Goal: Check status

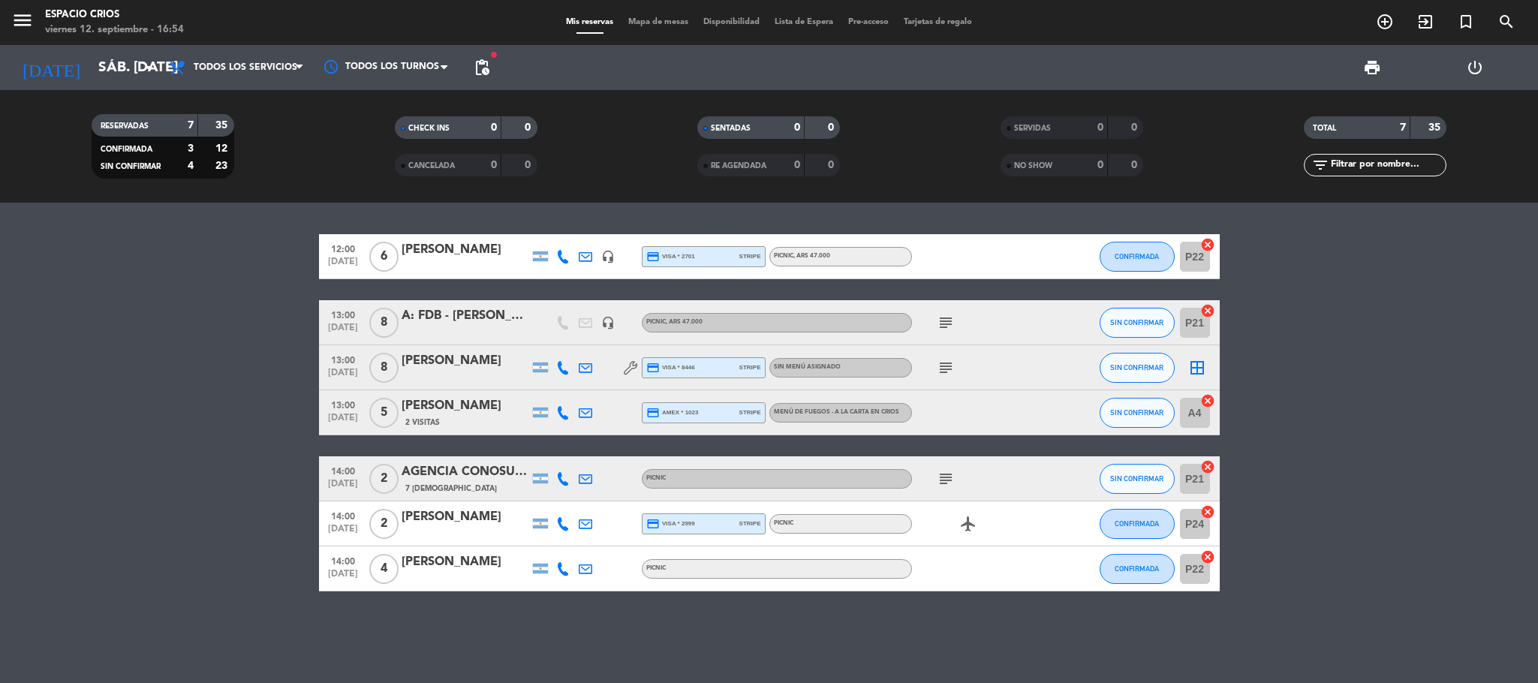
click at [493, 71] on span "pending_actions" at bounding box center [482, 68] width 30 height 30
click at [477, 72] on span "pending_actions" at bounding box center [482, 68] width 18 height 18
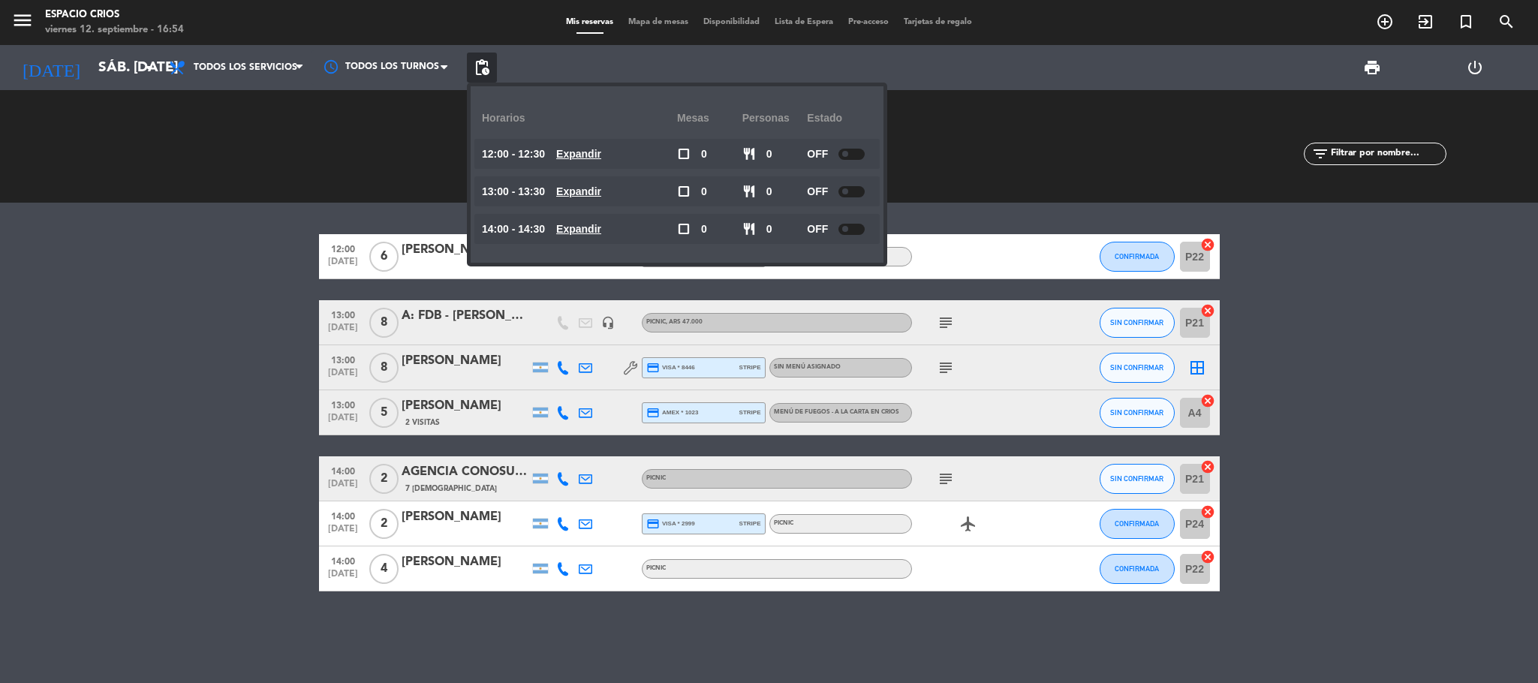
click at [223, 419] on bookings-row "12:00 sep. 13 6 Martina Moreno headset_mic credit_card visa * 2701 stripe PICNI…" at bounding box center [769, 412] width 1538 height 357
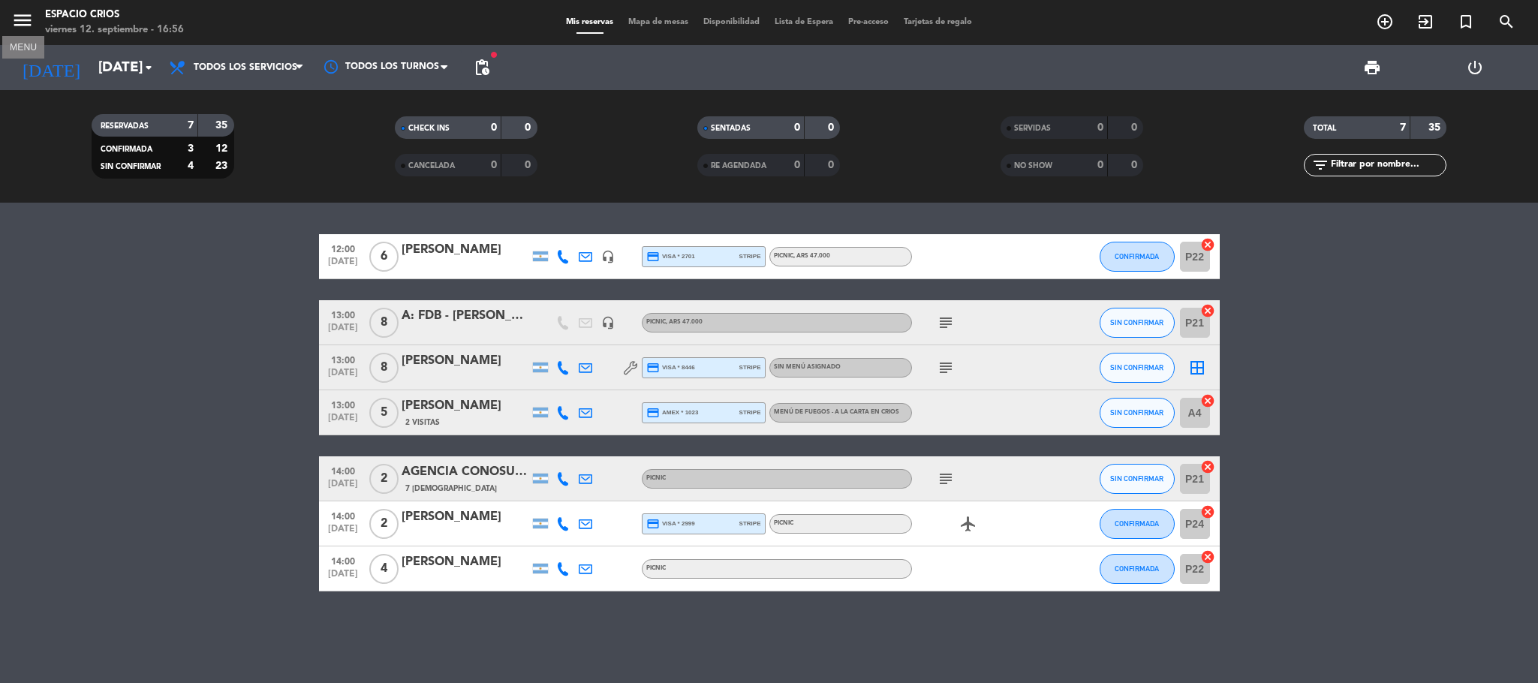
click at [16, 27] on icon "menu" at bounding box center [22, 20] width 23 height 23
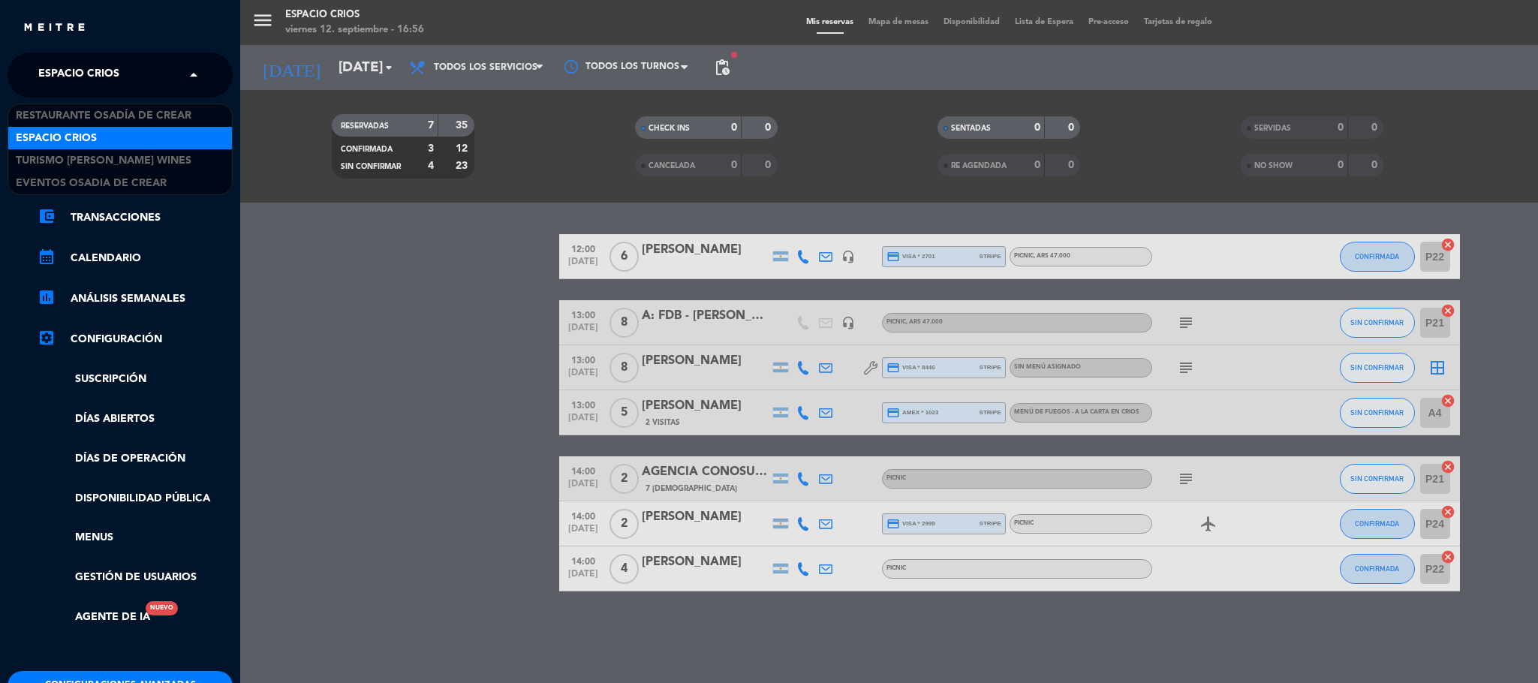
click at [128, 66] on div "× Espacio Crios" at bounding box center [87, 75] width 110 height 32
click at [147, 118] on span "Restaurante Osadía de Crear" at bounding box center [104, 115] width 176 height 17
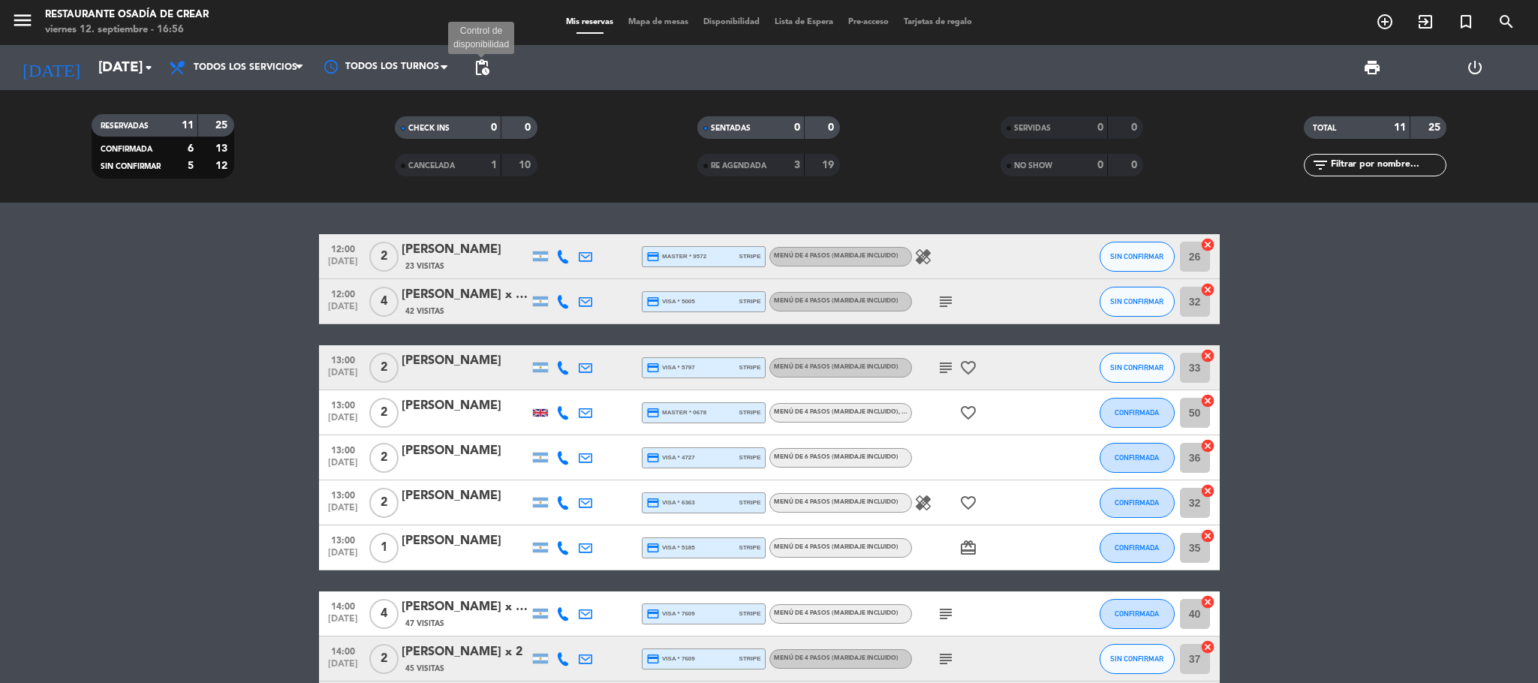
click at [485, 66] on span "pending_actions" at bounding box center [482, 68] width 18 height 18
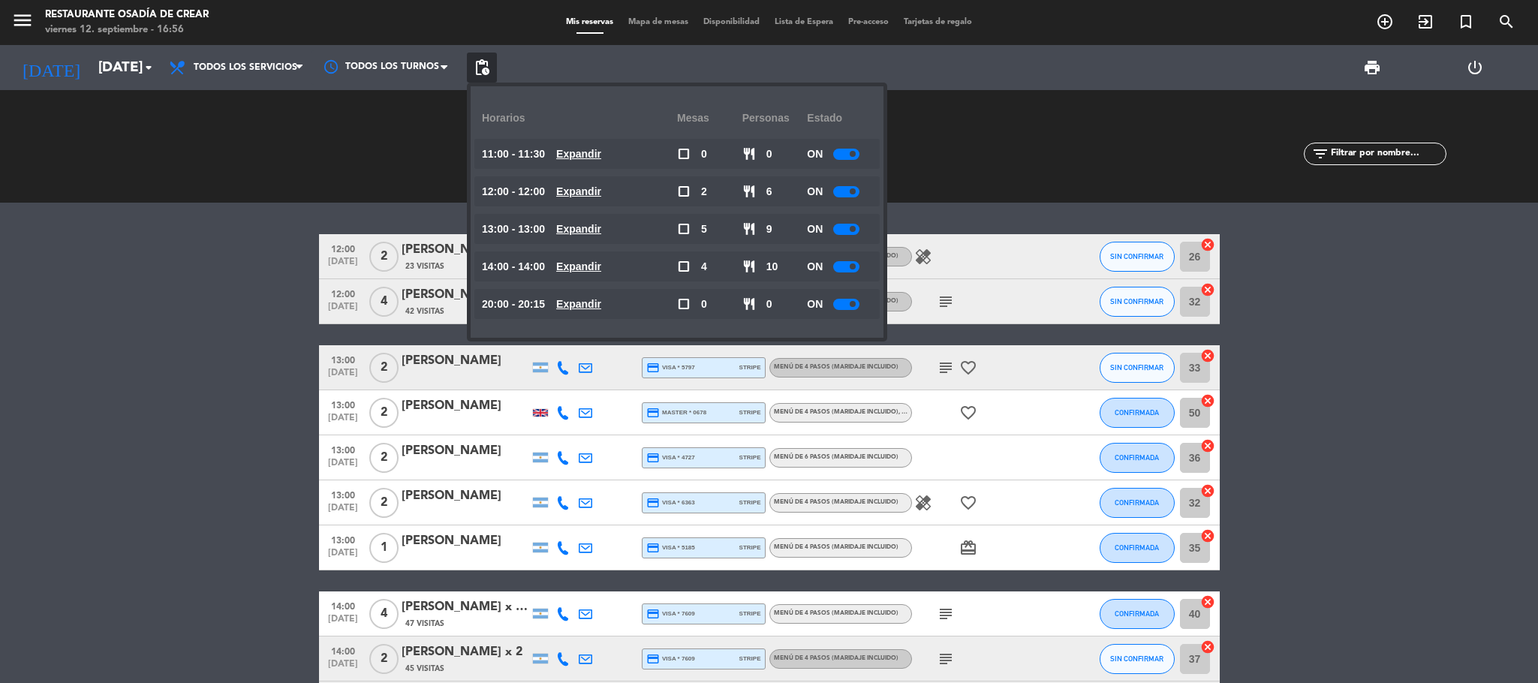
click at [219, 510] on bookings-row "12:00 [DATE] 2 [PERSON_NAME] 23 Visitas credit_card master * 9572 stripe MENÚ D…" at bounding box center [769, 502] width 1538 height 537
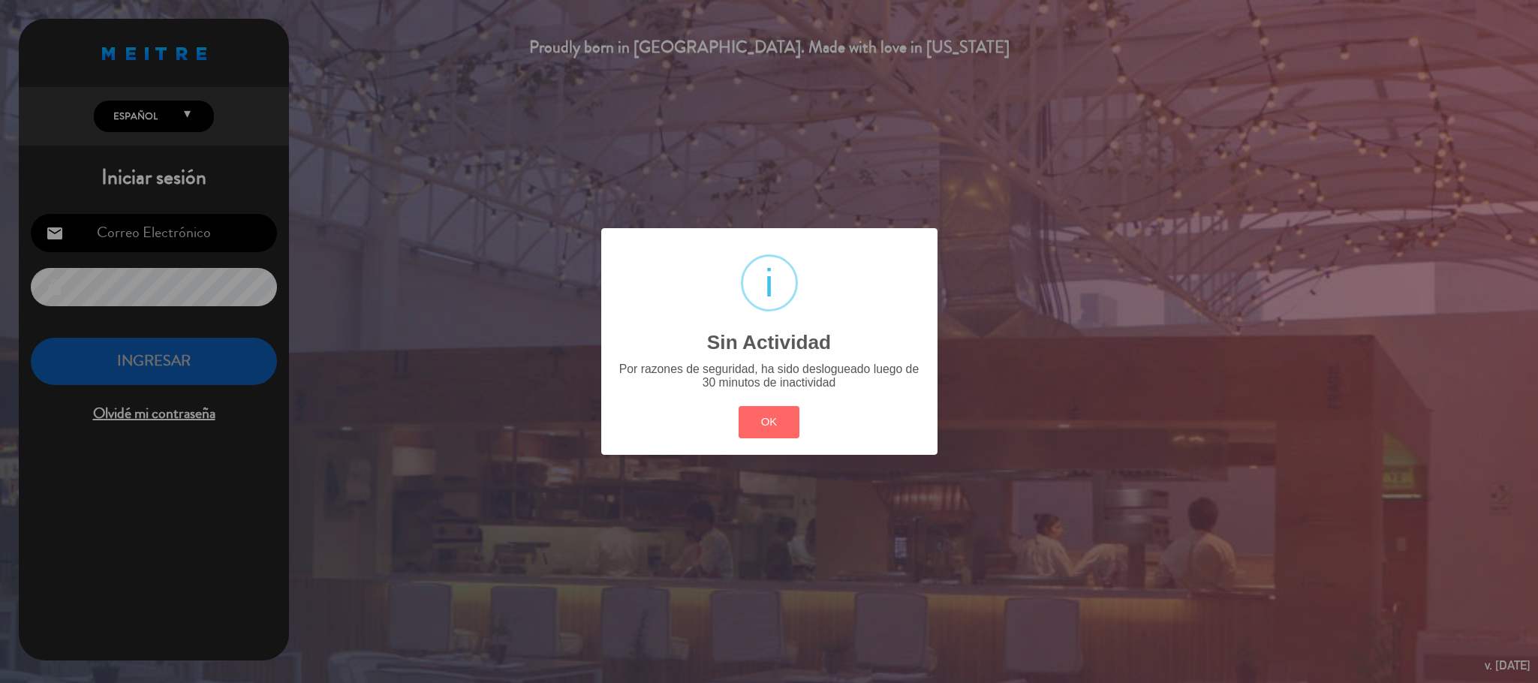
type input "[EMAIL_ADDRESS][DOMAIN_NAME]"
